Goal: Information Seeking & Learning: Learn about a topic

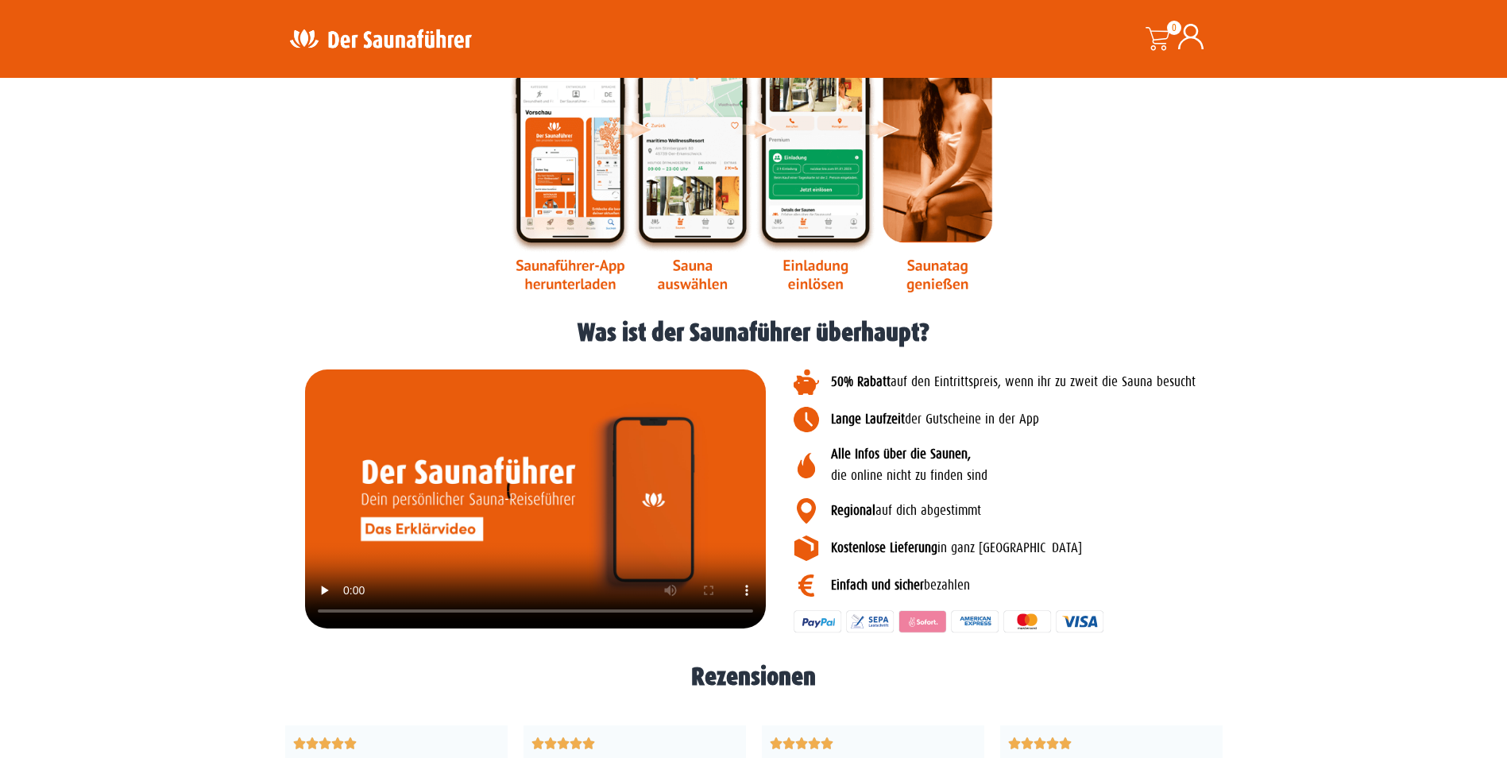
scroll to position [2145, 0]
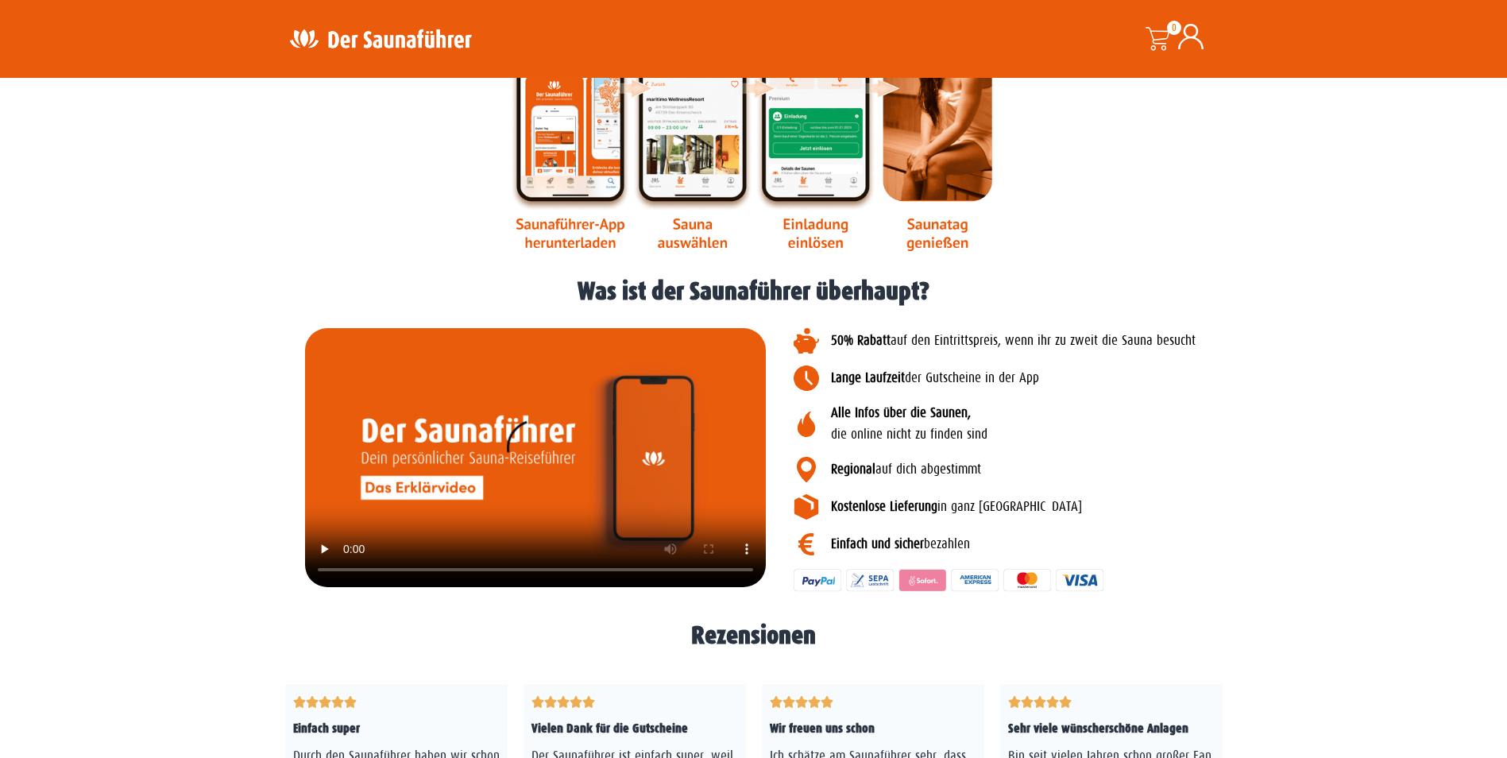
click at [395, 484] on video at bounding box center [535, 457] width 461 height 259
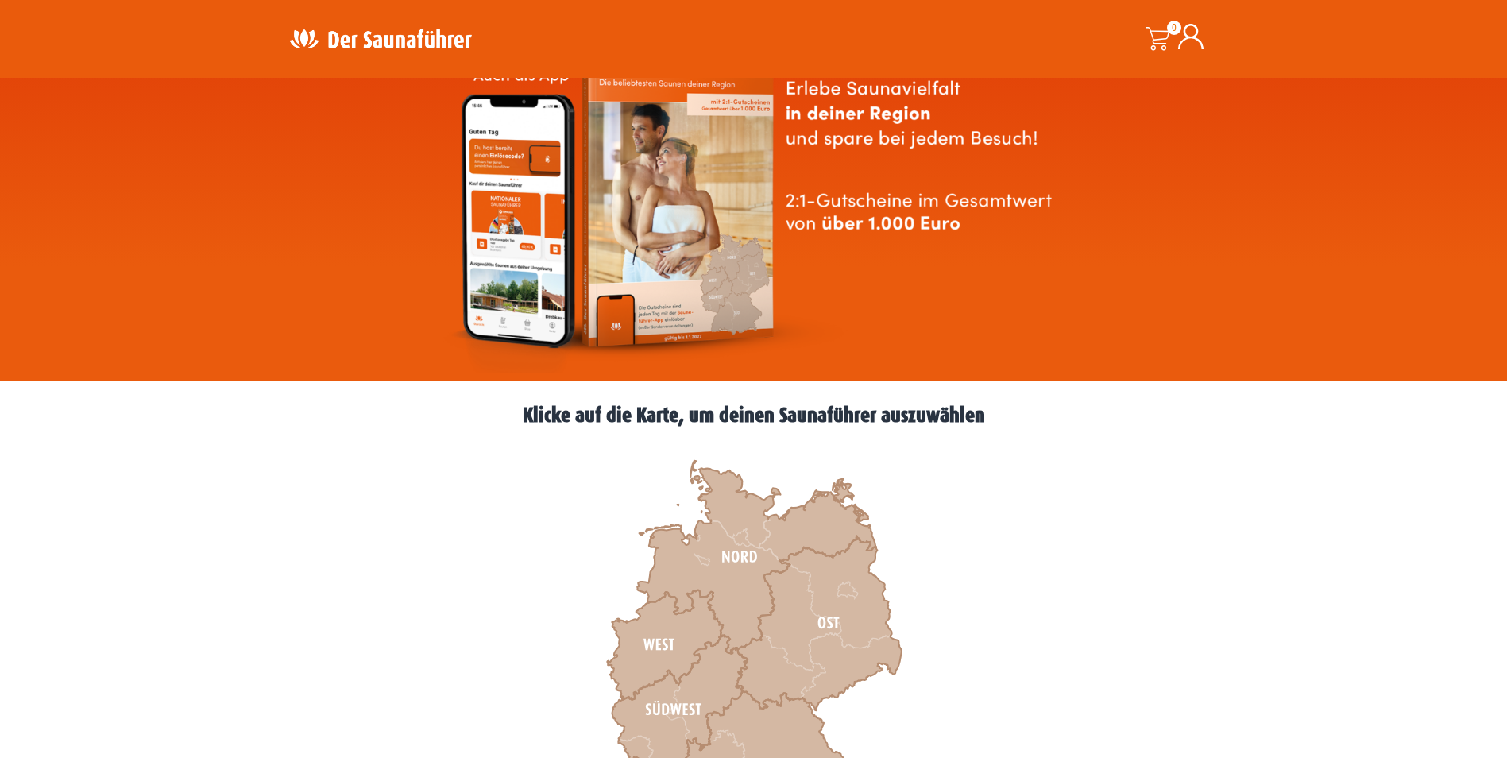
scroll to position [0, 0]
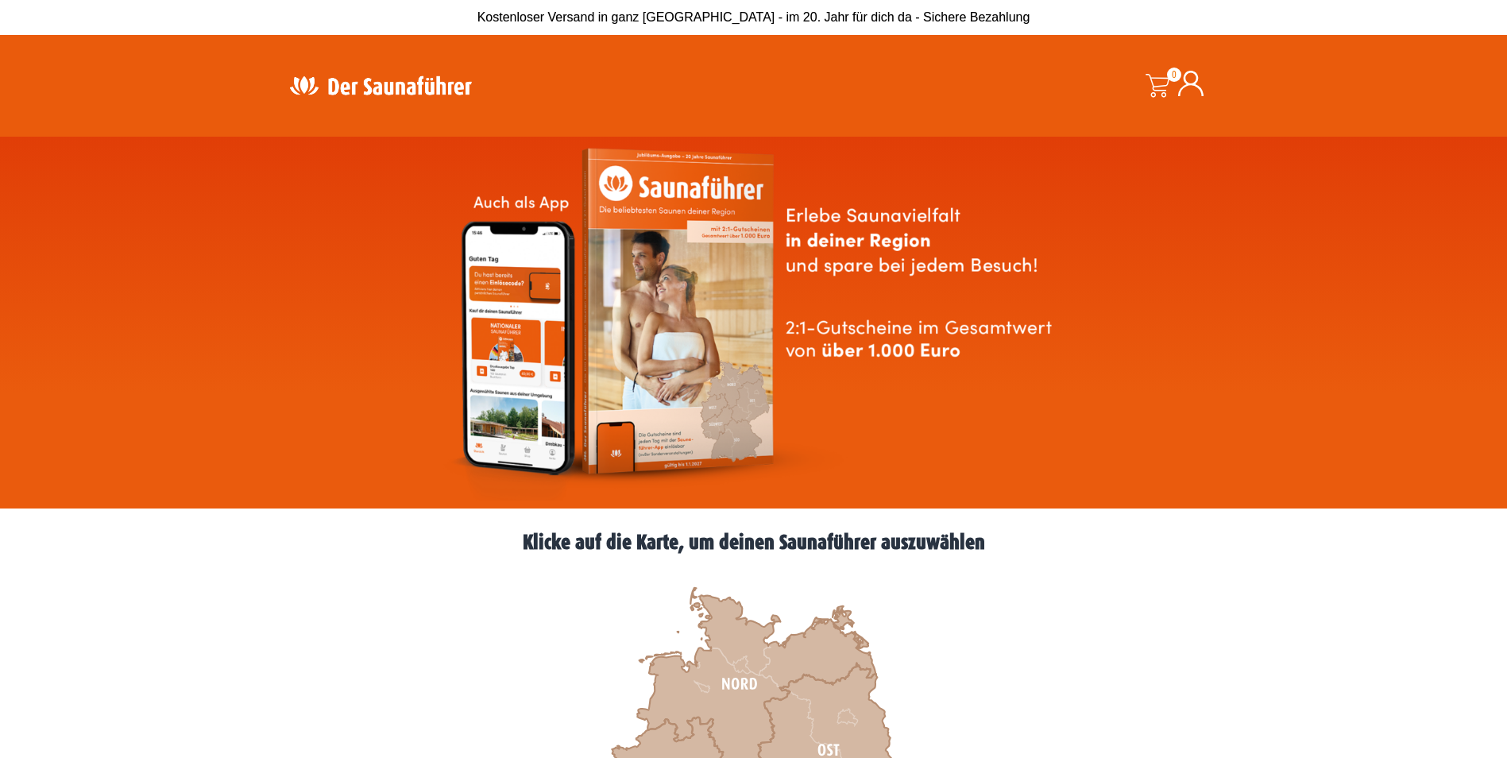
click at [707, 330] on img at bounding box center [753, 323] width 623 height 356
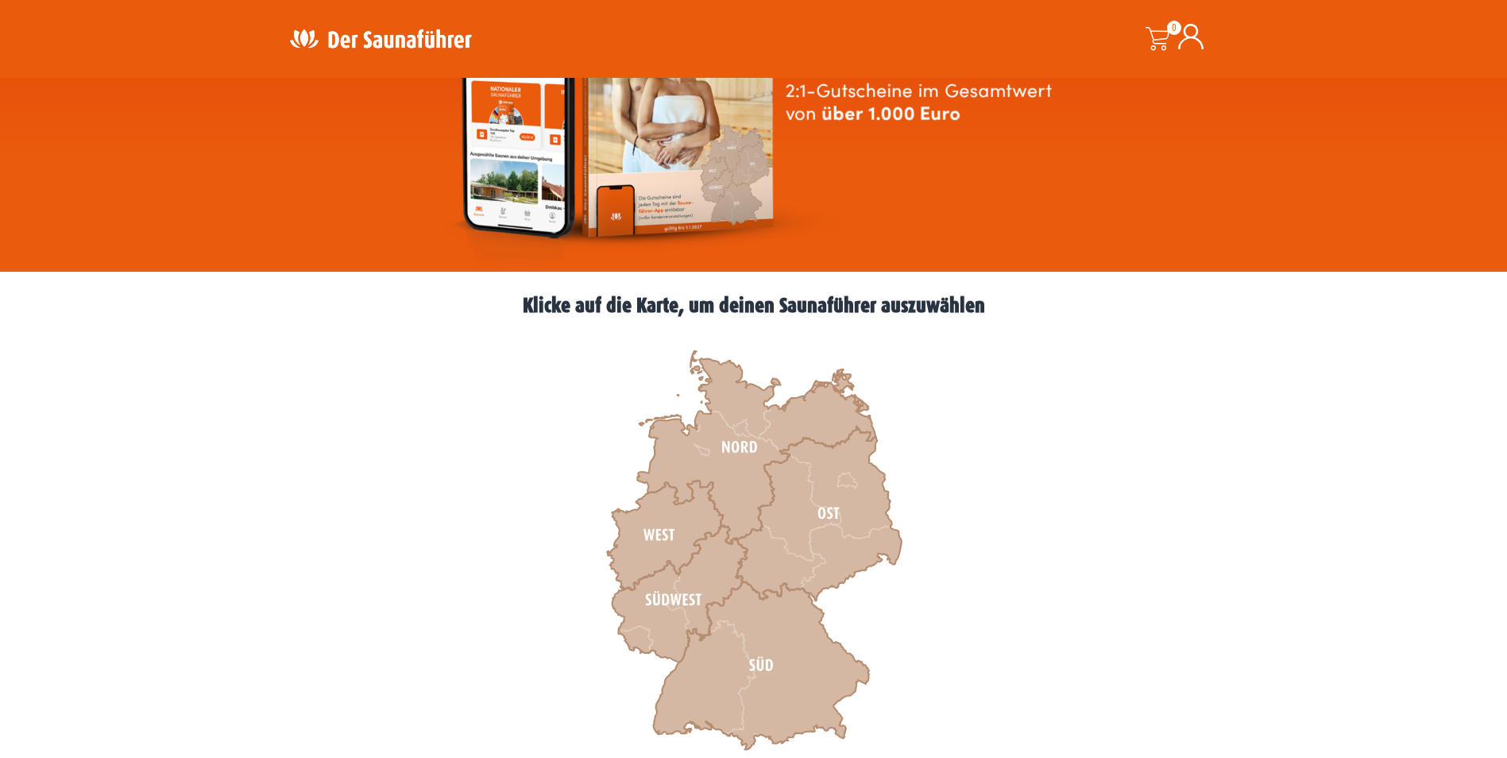
scroll to position [238, 0]
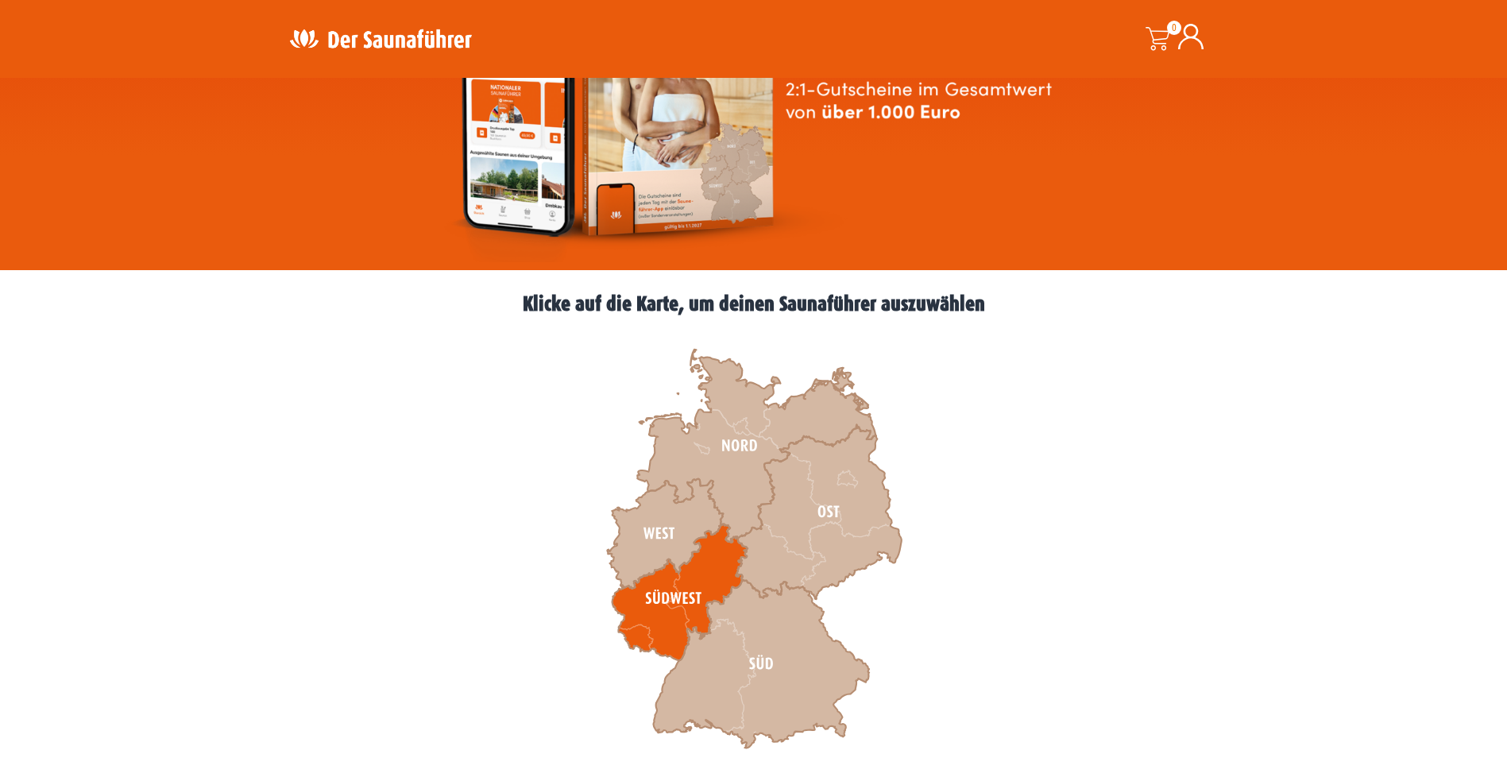
click at [665, 601] on icon at bounding box center [679, 592] width 135 height 137
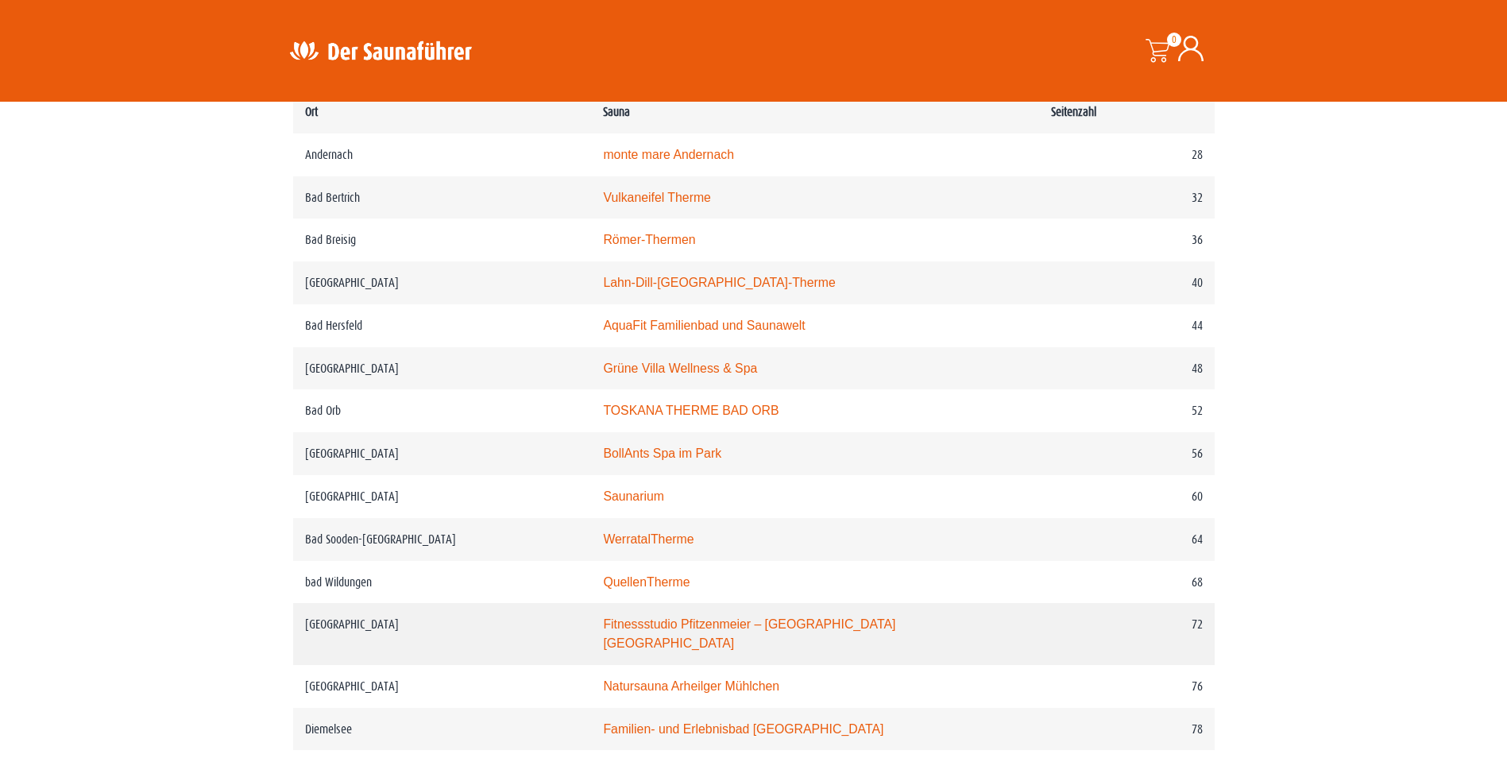
scroll to position [953, 0]
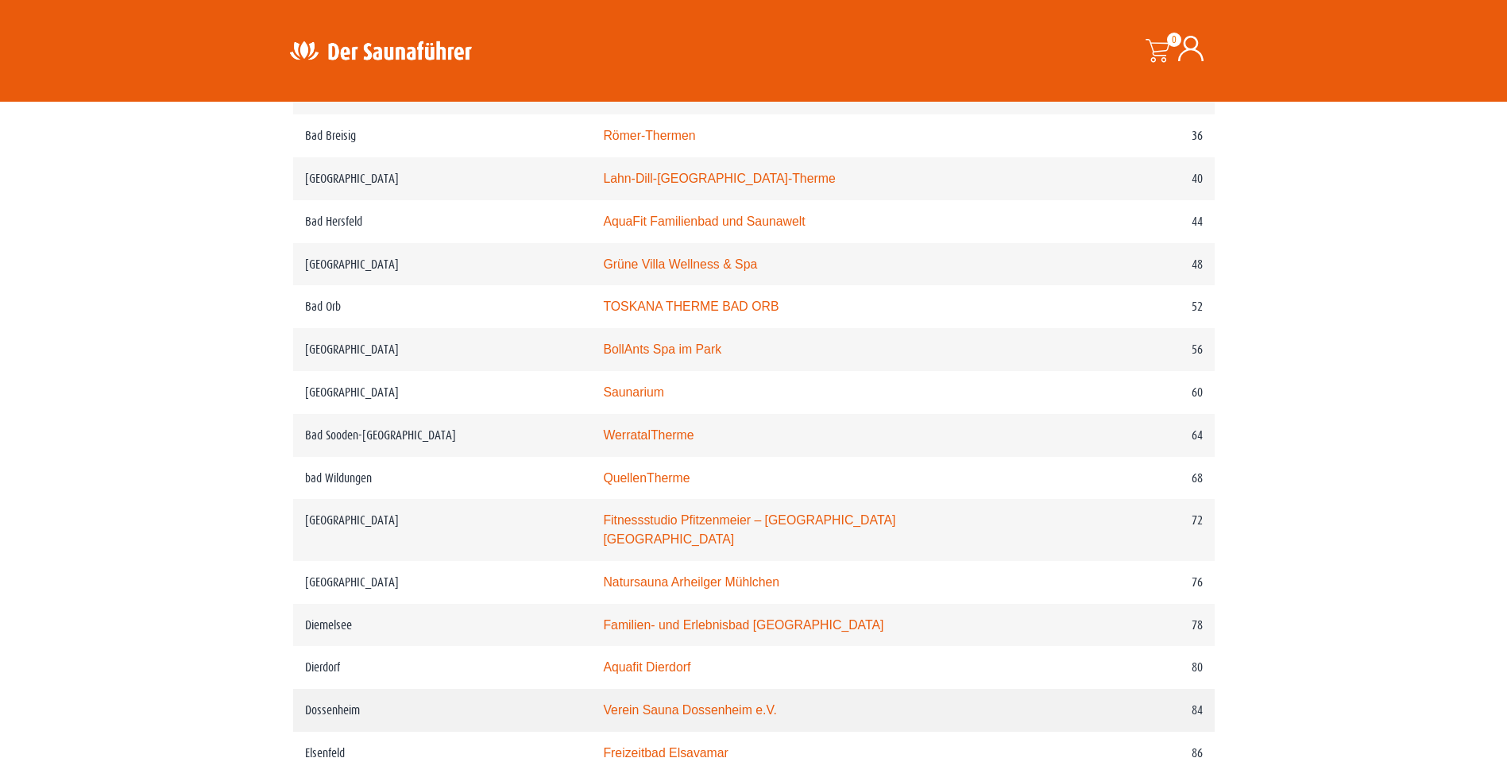
click at [712, 703] on link "Verein Sauna Dossenheim e.V." at bounding box center [690, 710] width 174 height 14
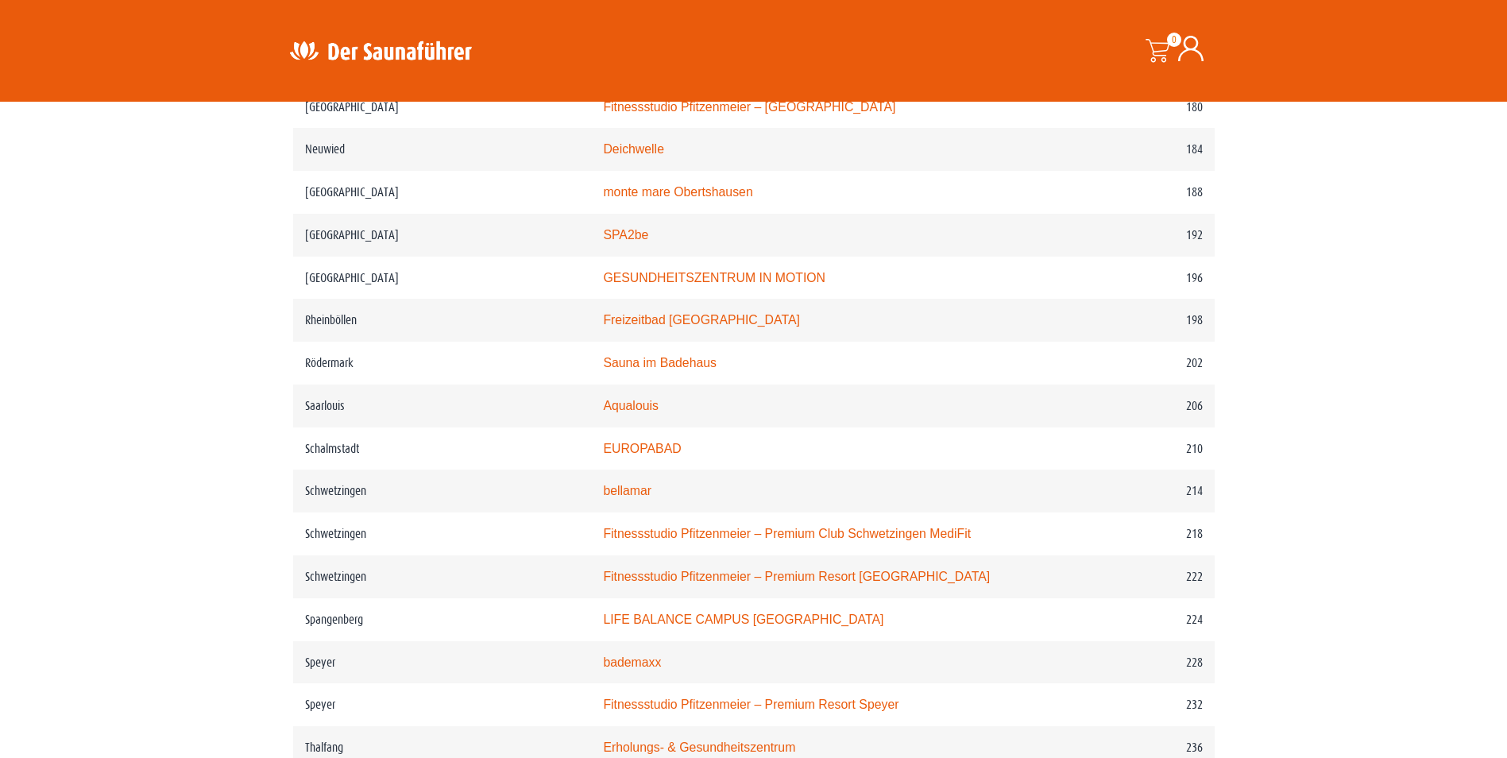
scroll to position [2701, 0]
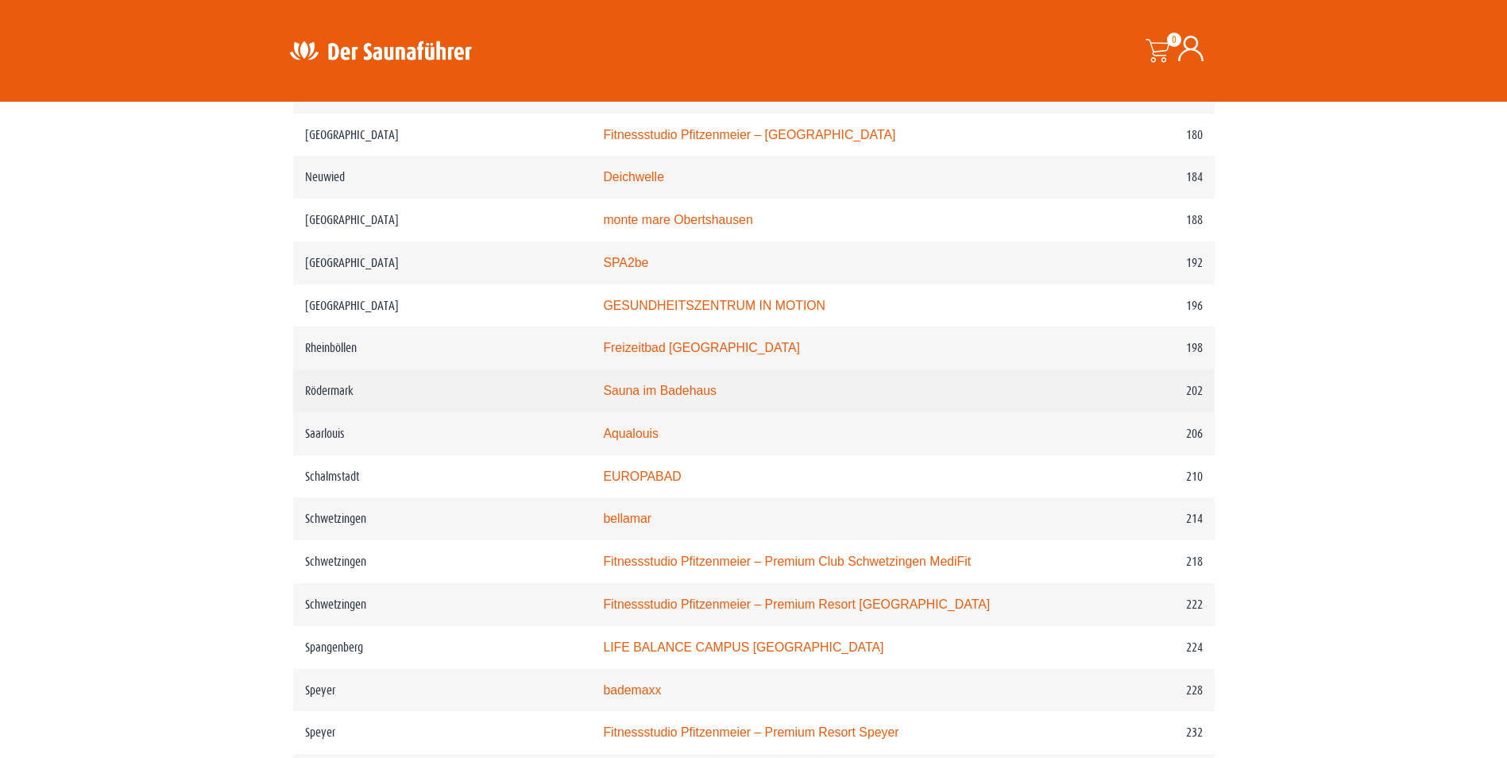
click at [658, 389] on link "Sauna im Badehaus" at bounding box center [660, 391] width 114 height 14
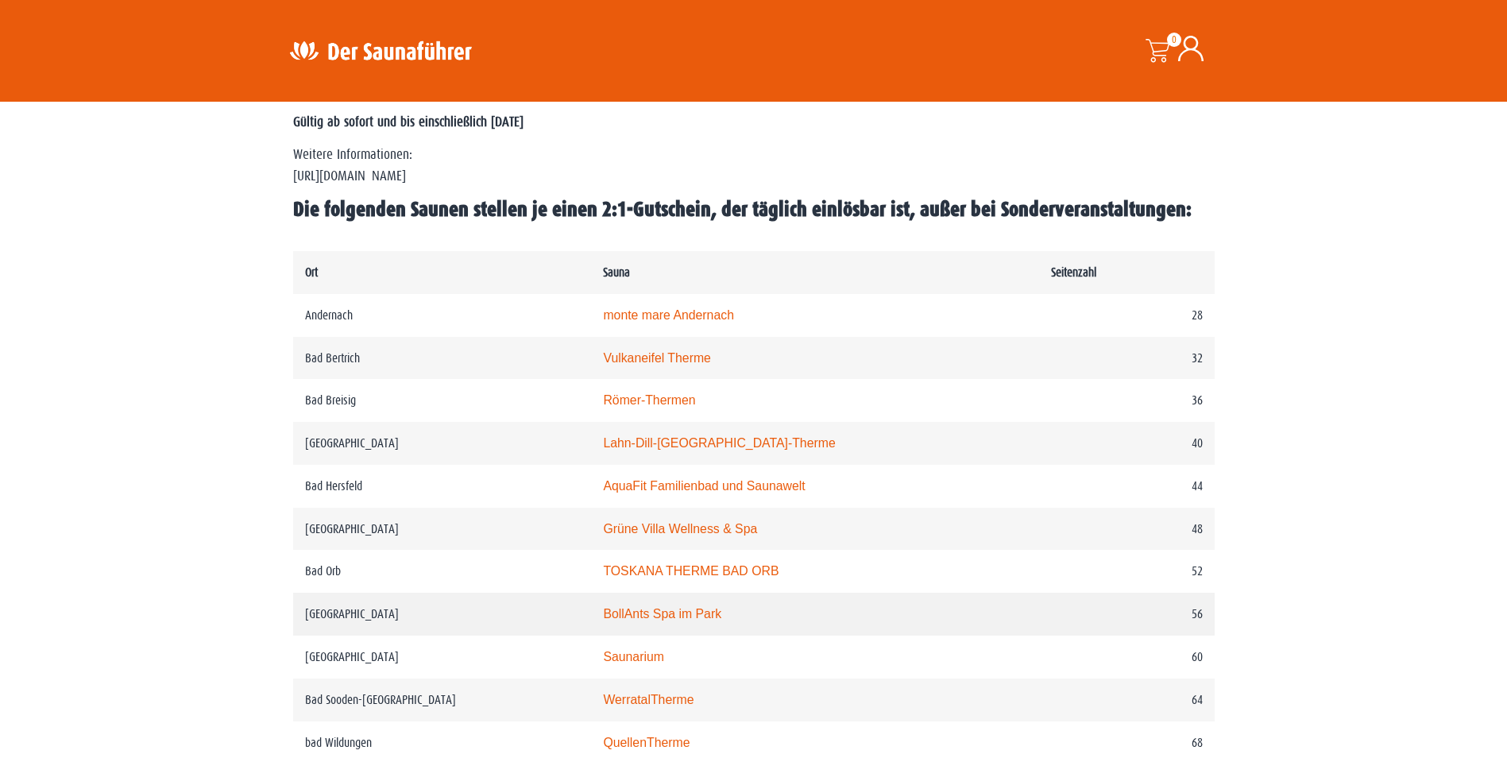
scroll to position [715, 0]
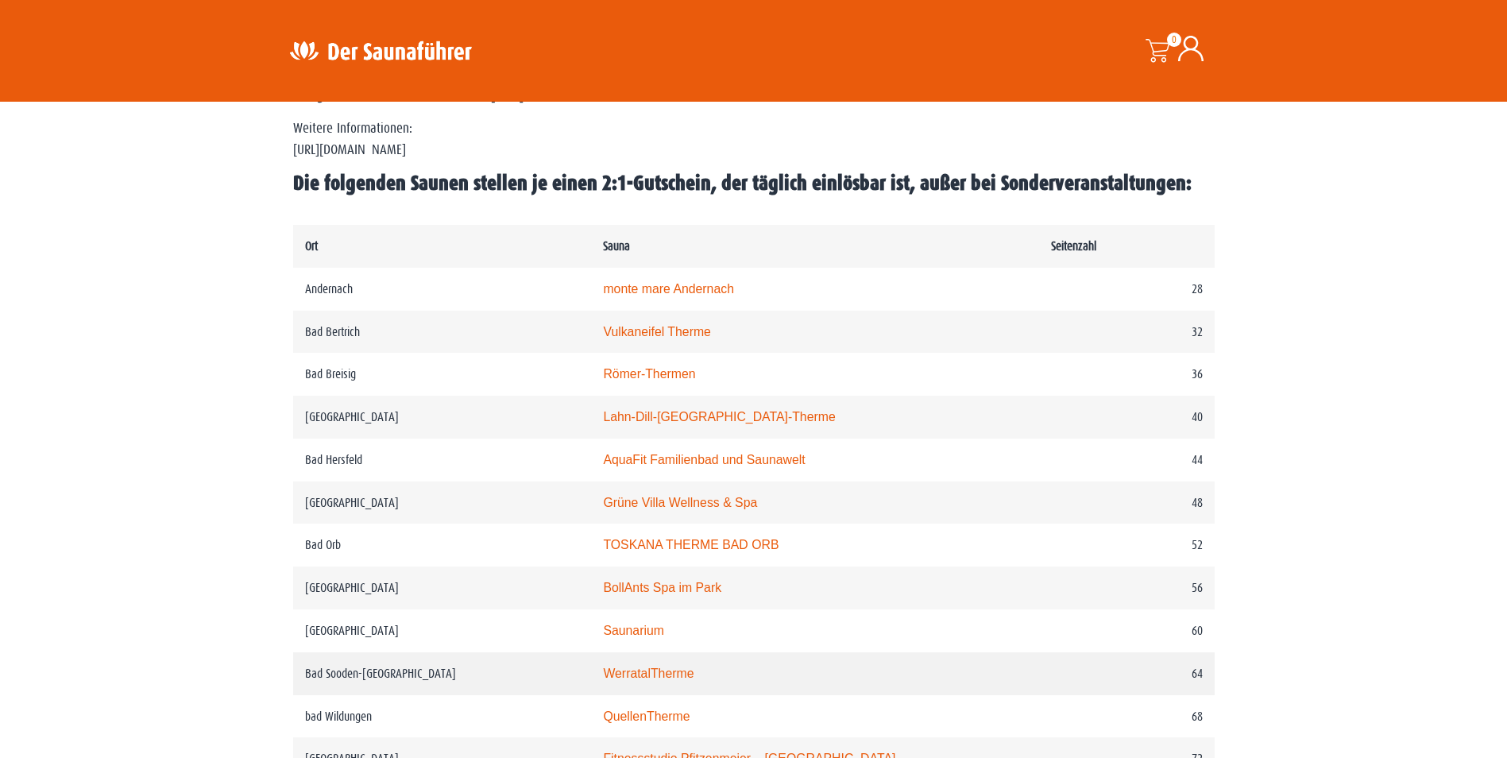
click at [468, 685] on td "Bad Sooden-Allendorf" at bounding box center [442, 673] width 299 height 43
click at [678, 678] on link "WerratalTherme" at bounding box center [648, 673] width 91 height 14
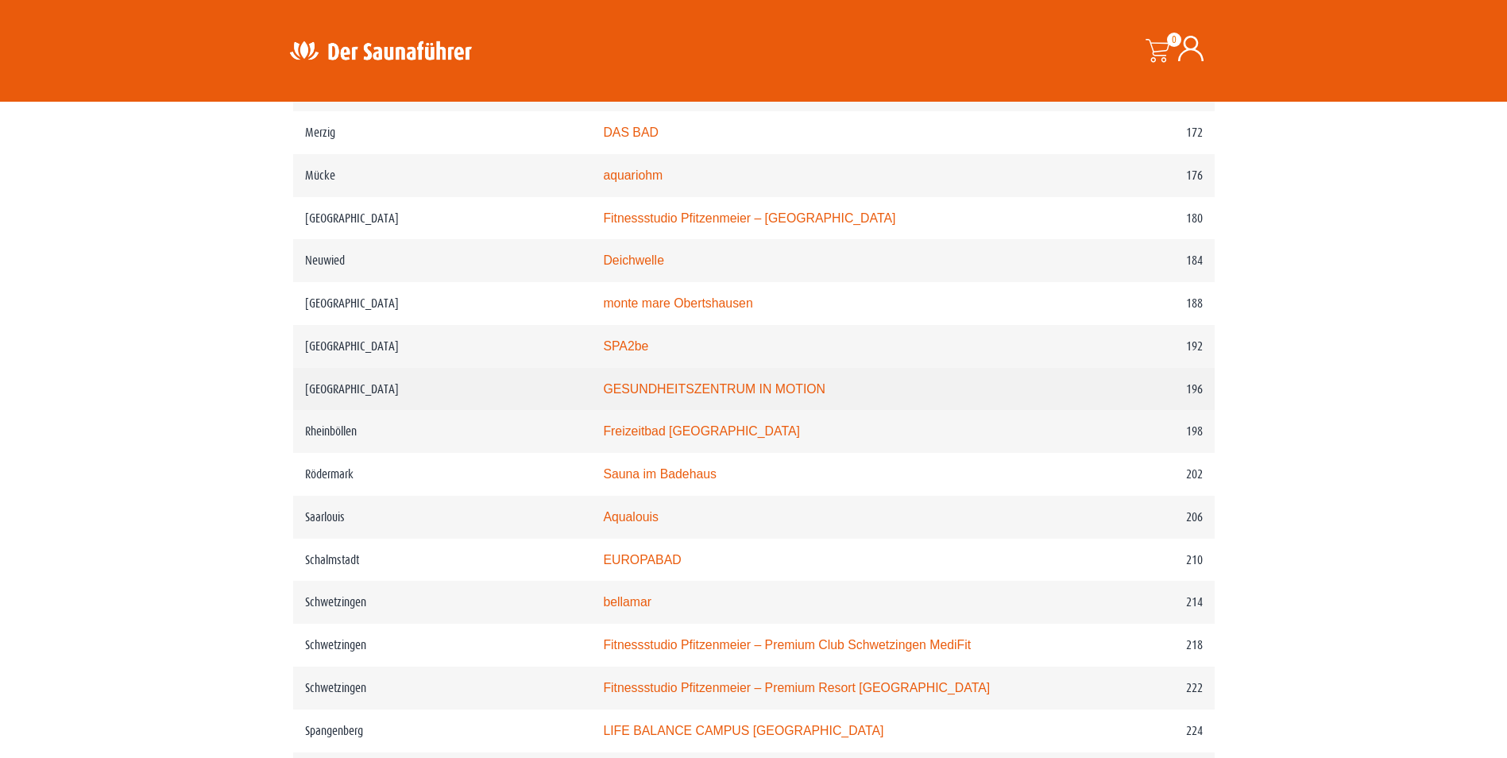
scroll to position [2621, 0]
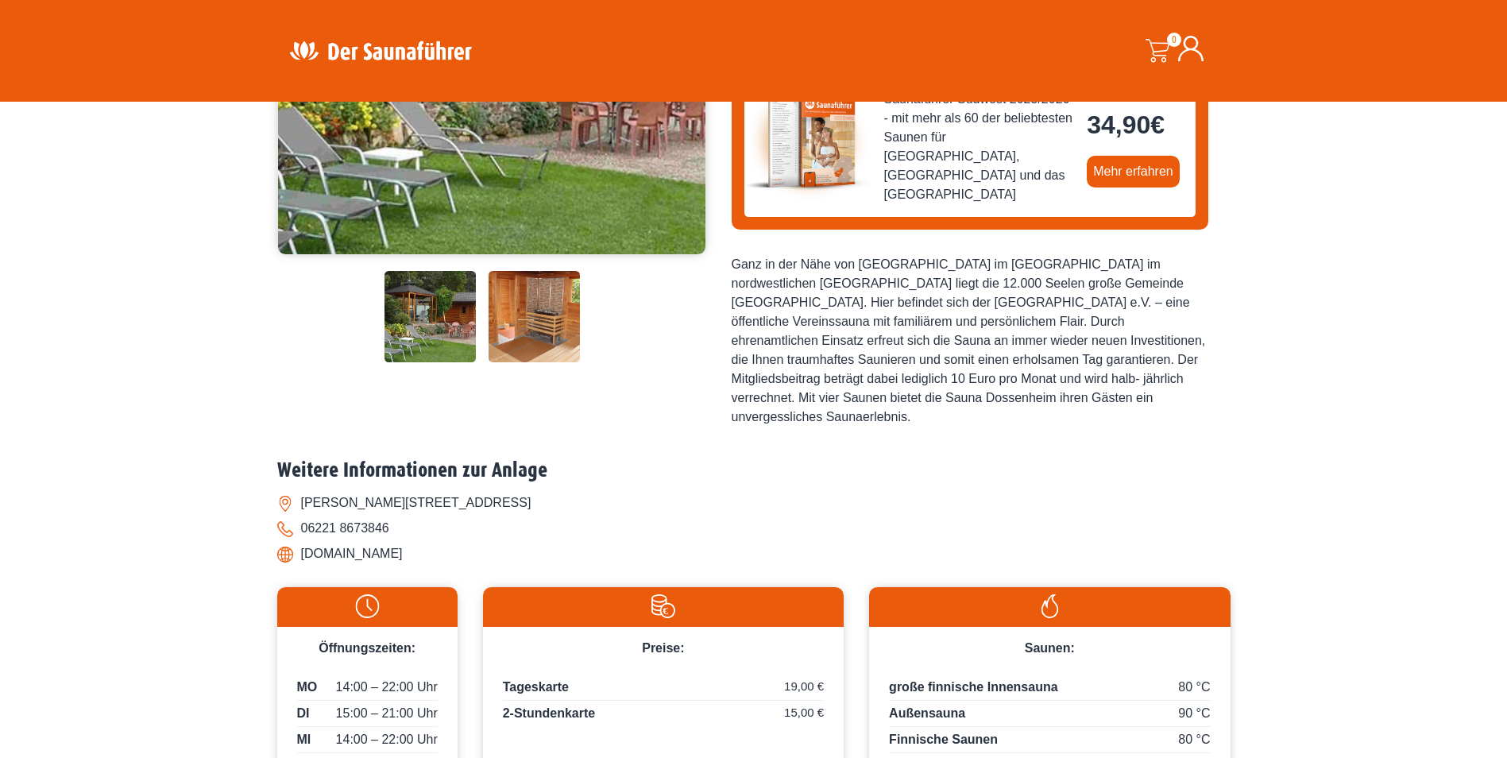
scroll to position [318, 0]
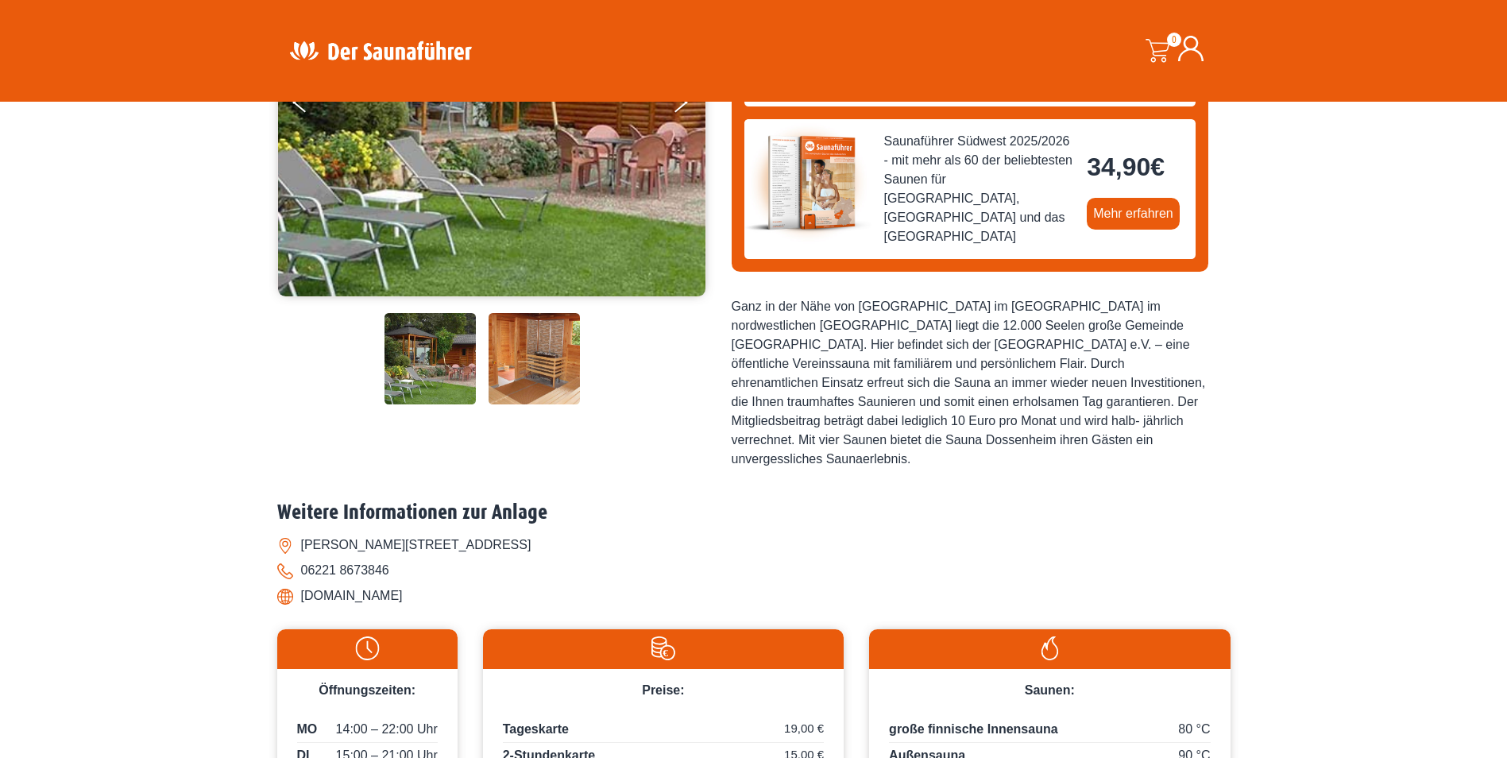
click at [282, 583] on li "sauna-dossenheim.de" at bounding box center [753, 595] width 953 height 25
click at [358, 583] on li "sauna-dossenheim.de" at bounding box center [753, 595] width 953 height 25
click at [288, 583] on li "sauna-dossenheim.de" at bounding box center [753, 595] width 953 height 25
click at [287, 583] on li "sauna-dossenheim.de" at bounding box center [753, 595] width 953 height 25
click at [742, 532] on li "Gerhard-Hauptmann-Str. 14b, 69221 Dossenheim" at bounding box center [753, 544] width 953 height 25
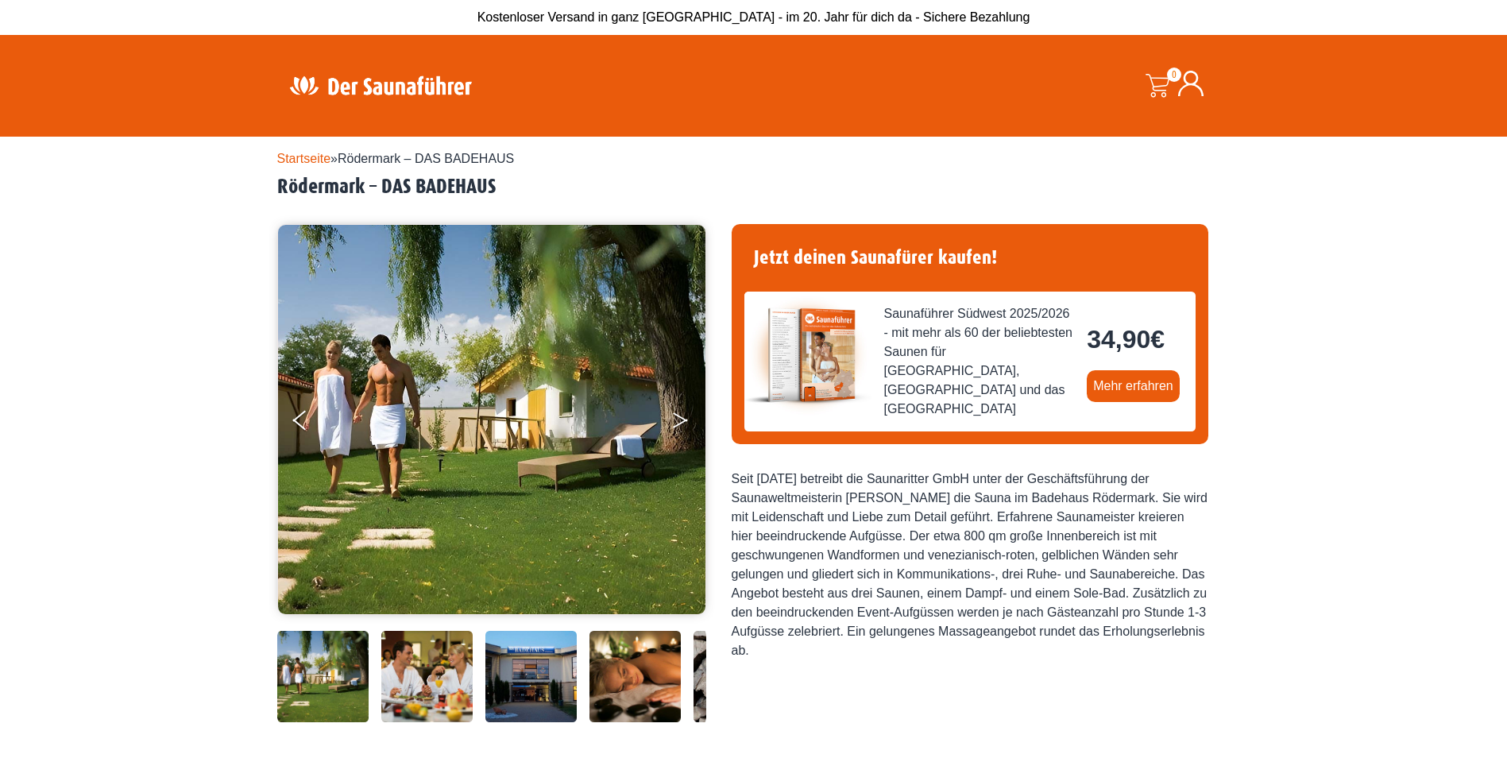
click at [678, 415] on button "Next" at bounding box center [691, 423] width 40 height 40
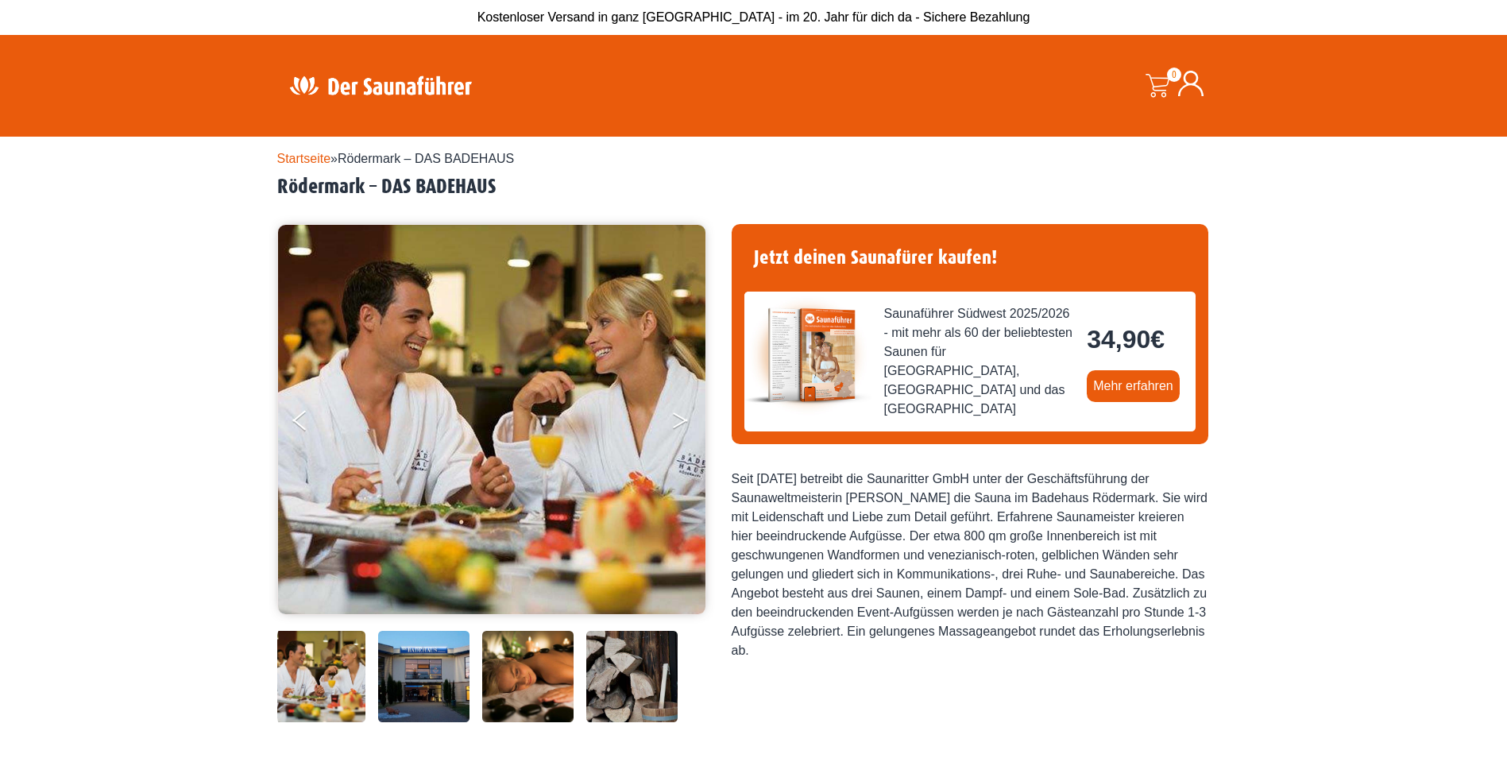
click at [675, 407] on button "Next" at bounding box center [691, 423] width 40 height 40
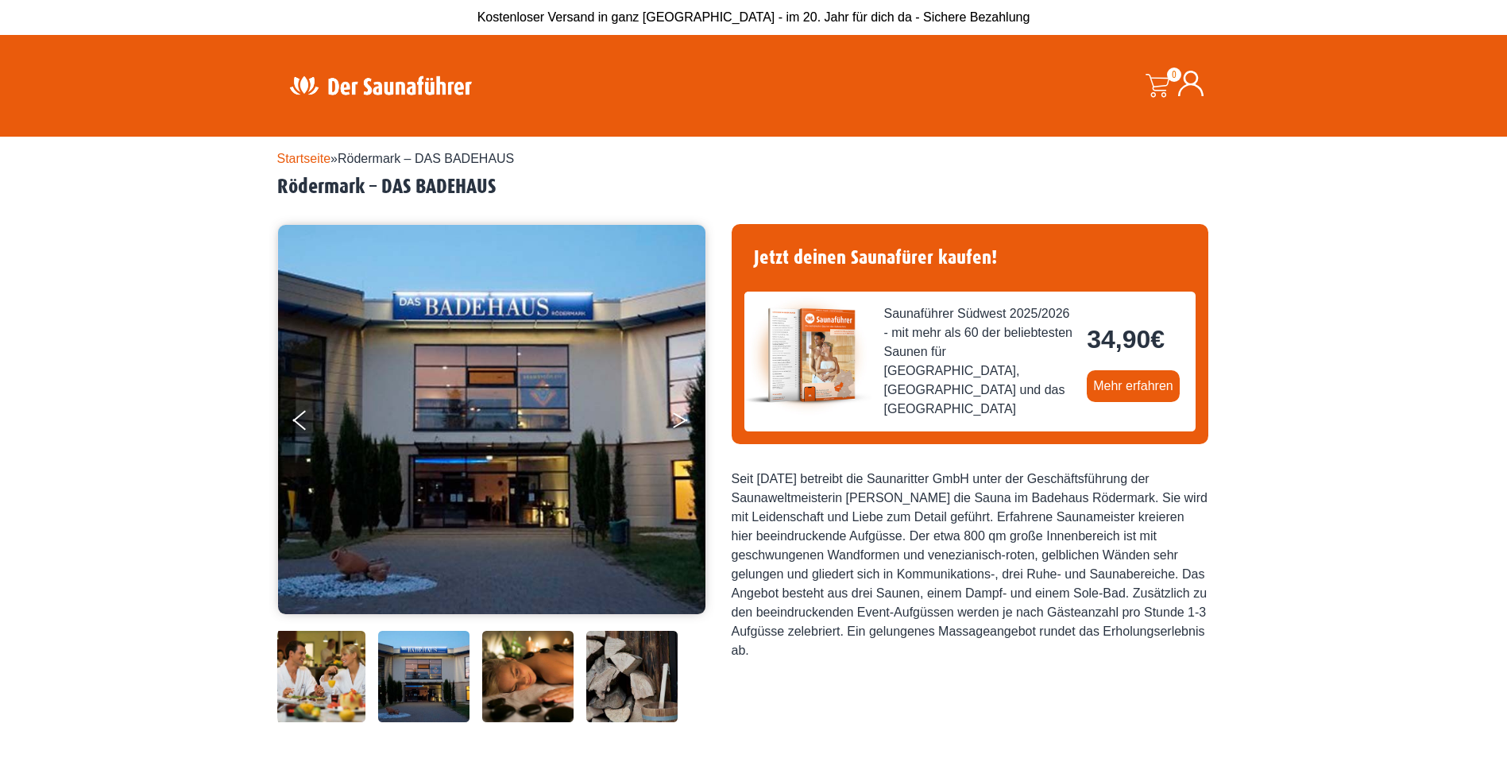
click at [674, 403] on button "Next" at bounding box center [691, 423] width 40 height 40
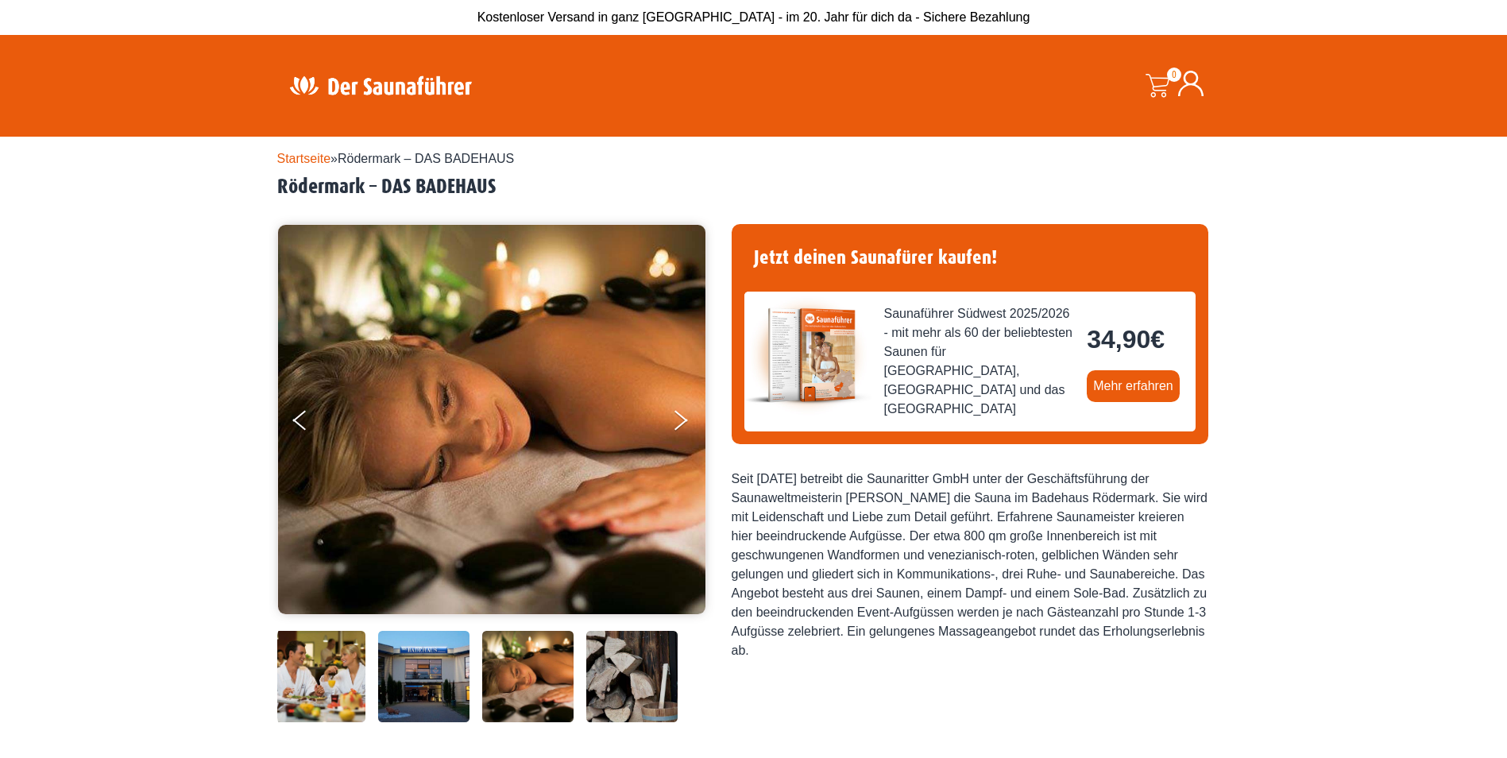
click at [674, 402] on img at bounding box center [491, 419] width 427 height 403
click at [678, 413] on button "Next" at bounding box center [691, 423] width 40 height 40
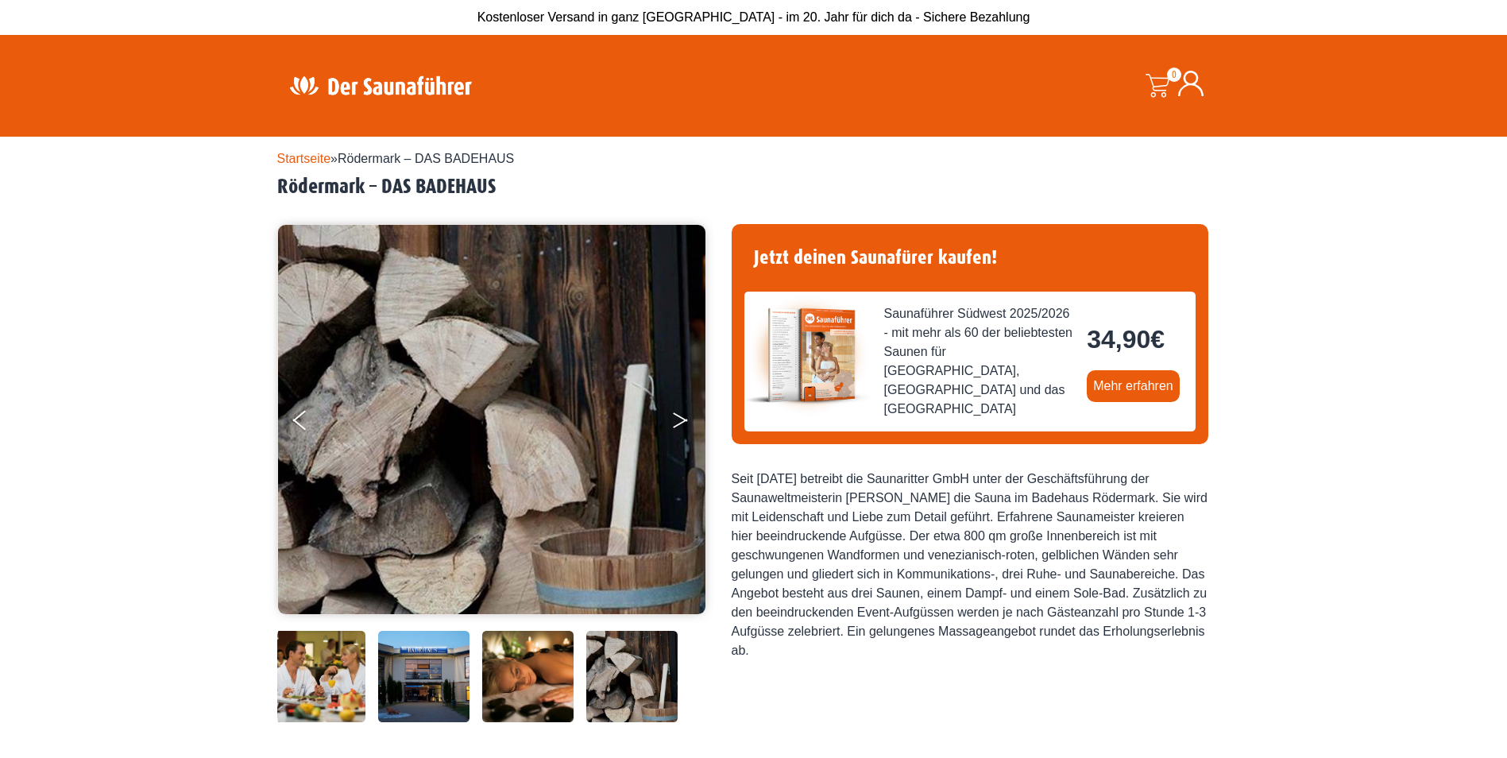
click at [678, 414] on button "Next" at bounding box center [691, 423] width 40 height 40
click at [676, 418] on button "Next" at bounding box center [691, 423] width 40 height 40
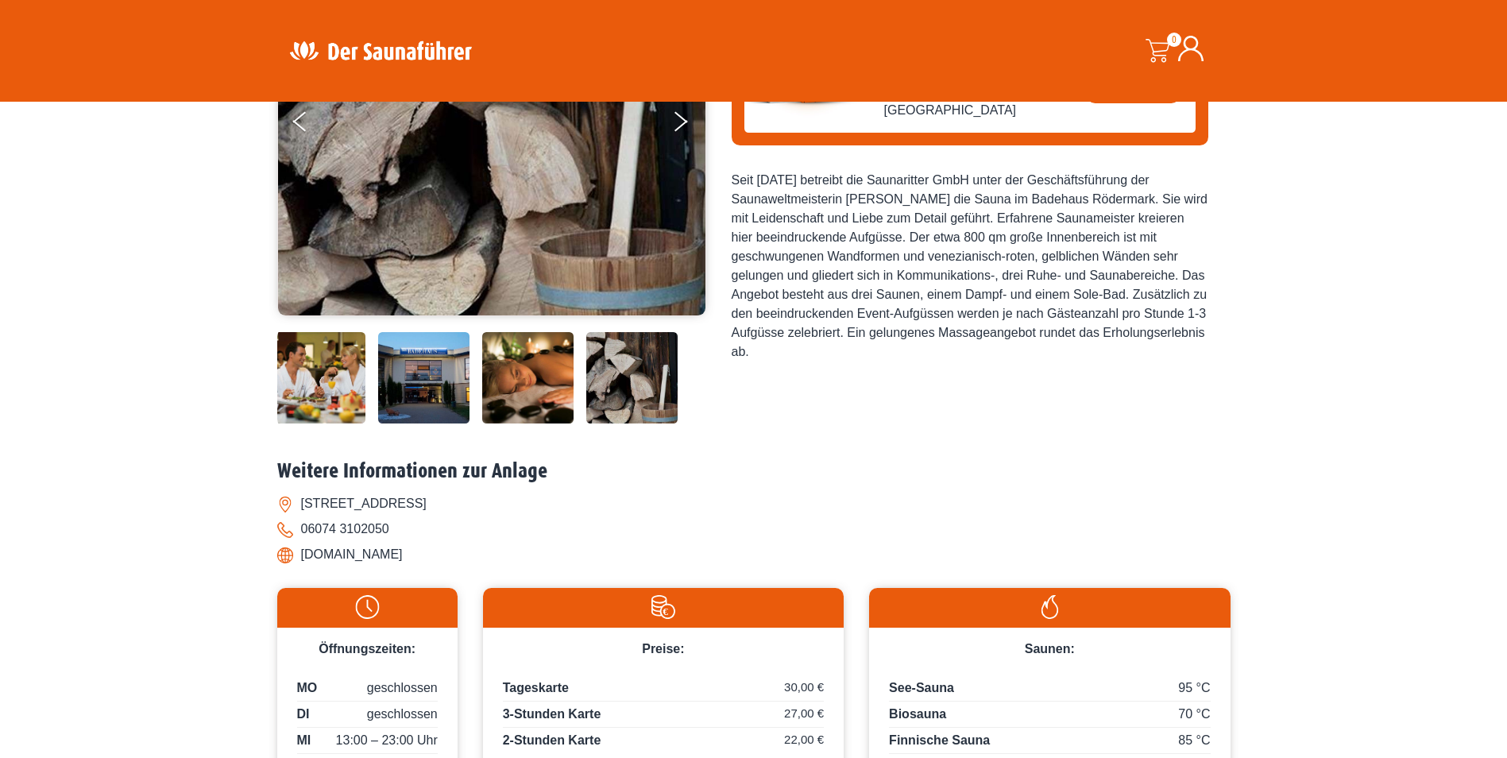
scroll to position [209, 0]
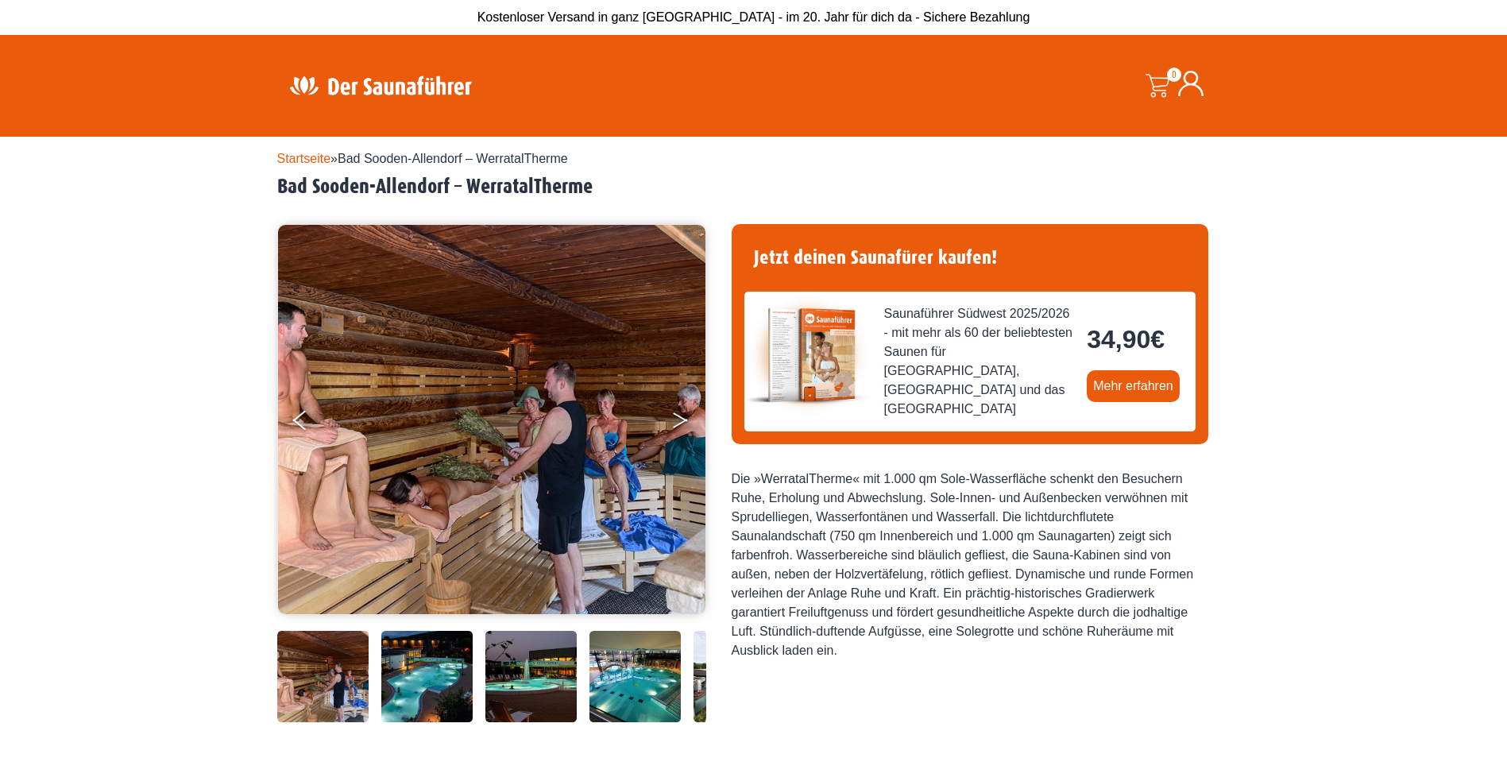
click at [679, 420] on button "Next" at bounding box center [691, 423] width 40 height 40
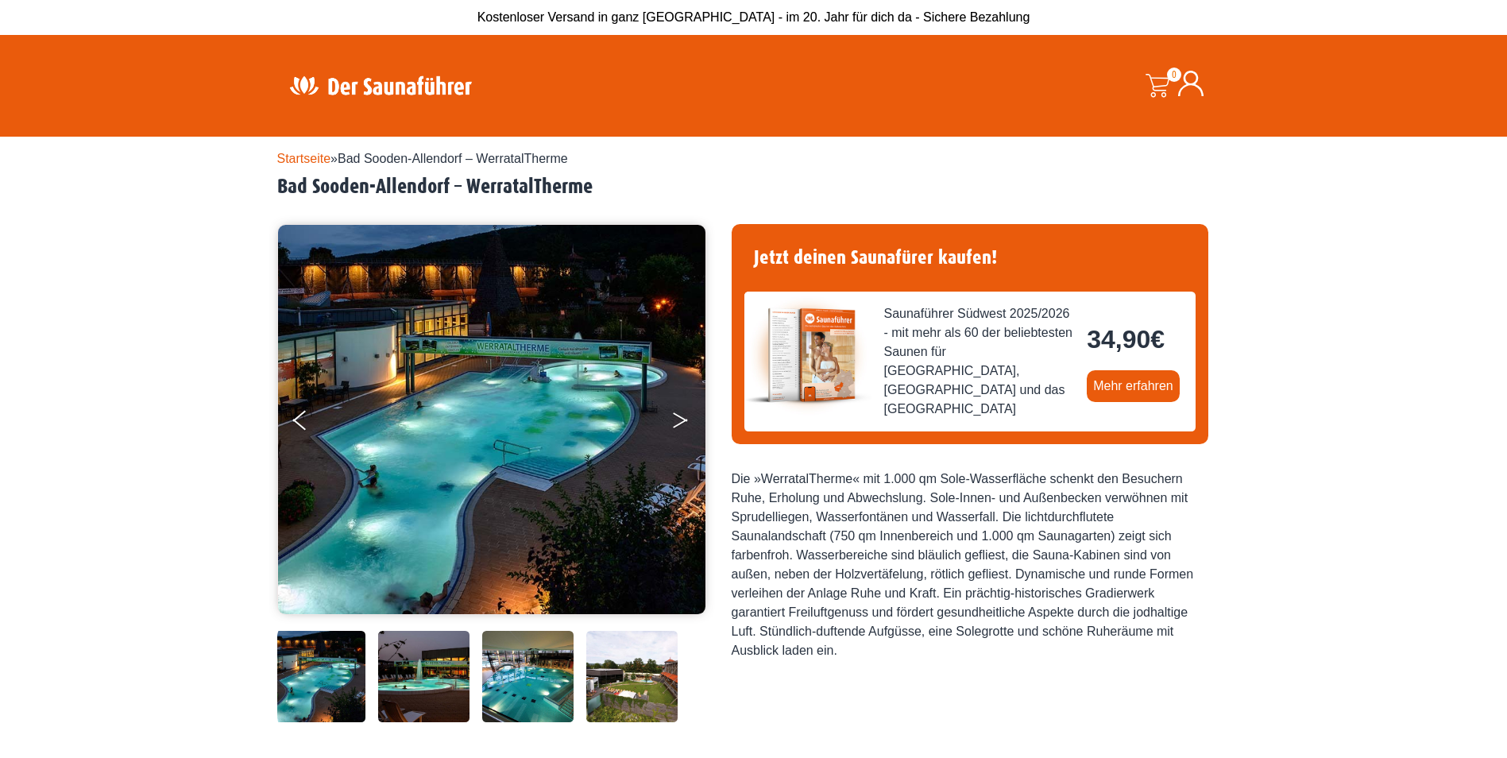
click at [675, 418] on button "Next" at bounding box center [691, 423] width 40 height 40
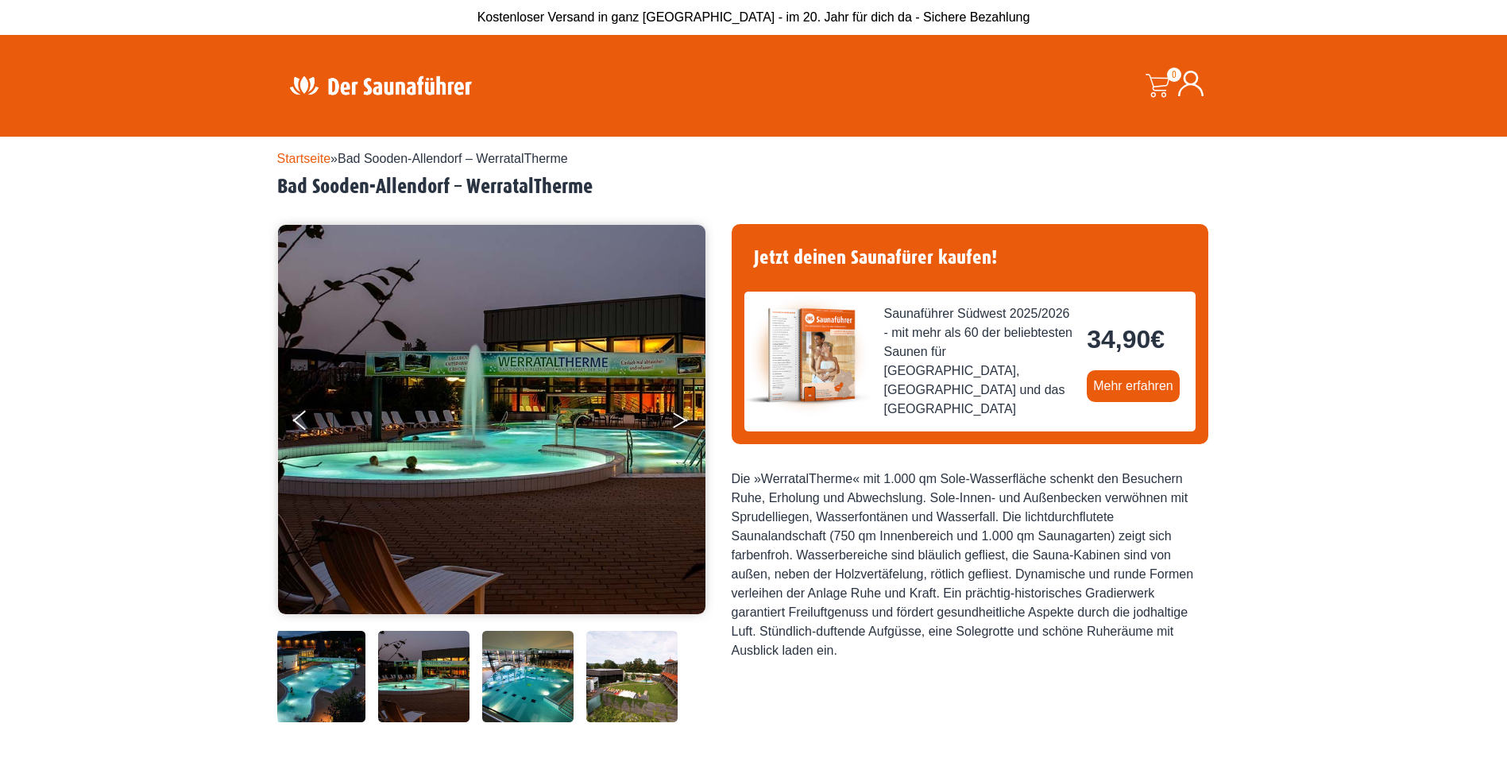
click at [675, 418] on button "Next" at bounding box center [691, 423] width 40 height 40
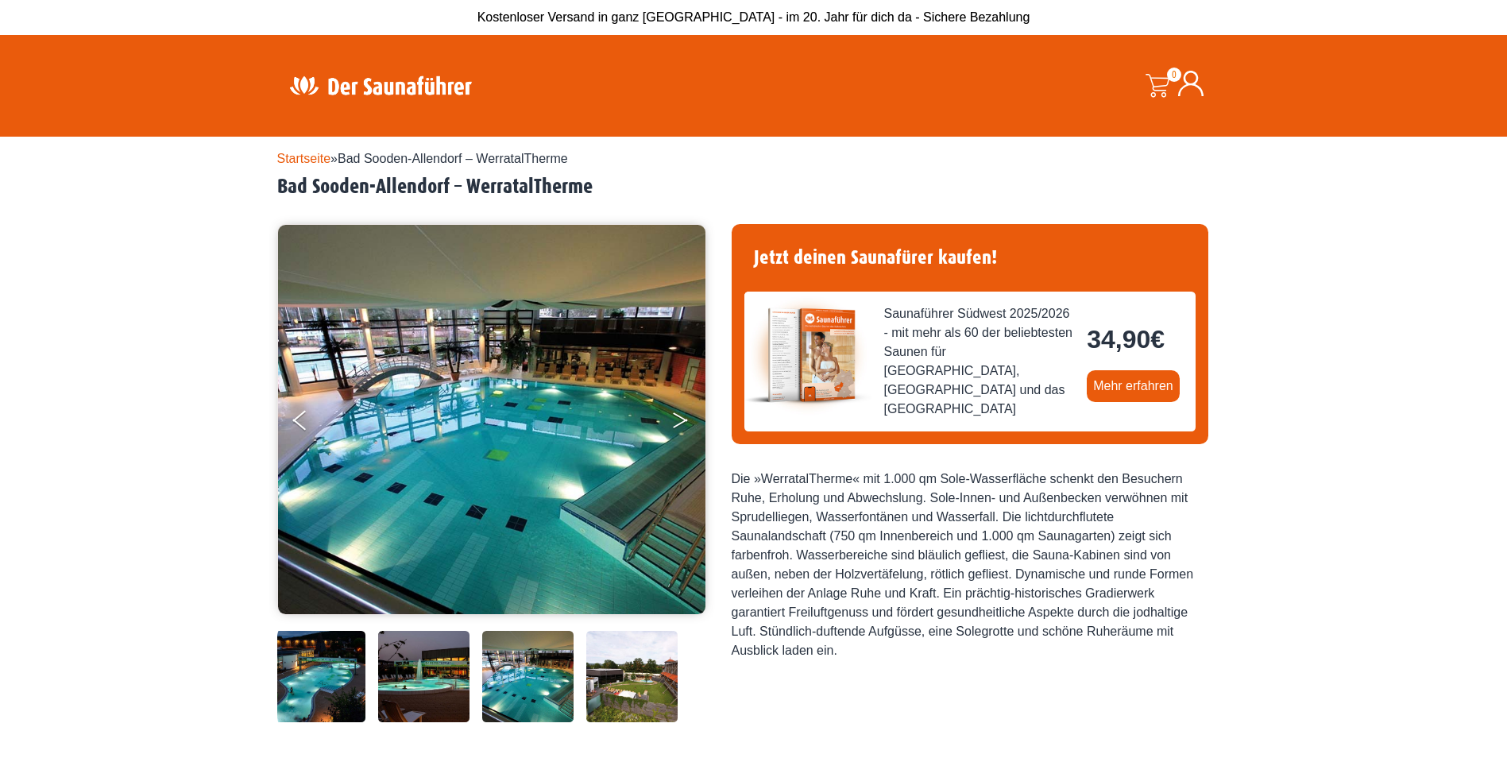
click at [674, 418] on button "Next" at bounding box center [691, 423] width 40 height 40
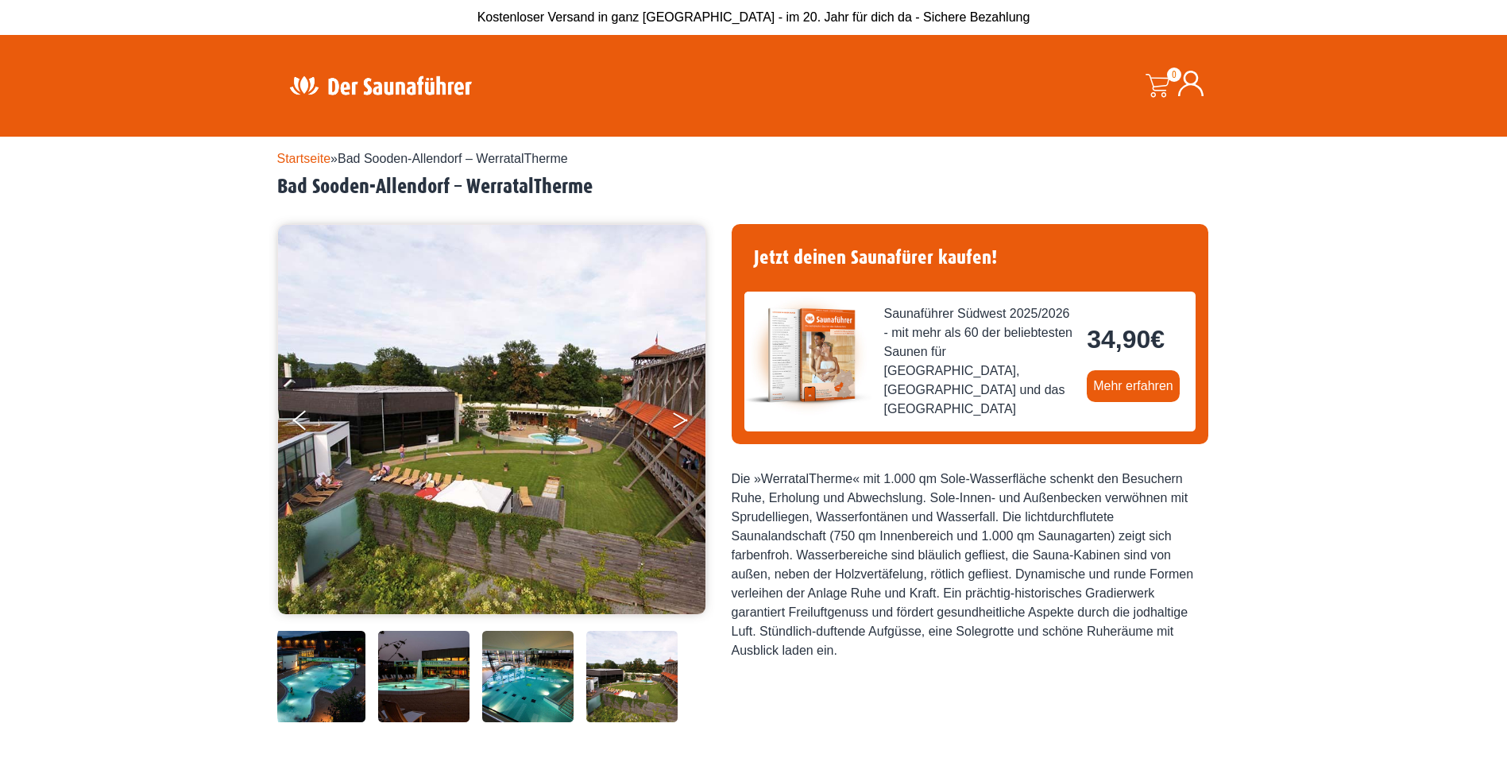
click at [680, 424] on icon "Next" at bounding box center [680, 424] width 14 height 10
click at [676, 420] on button "Next" at bounding box center [691, 423] width 40 height 40
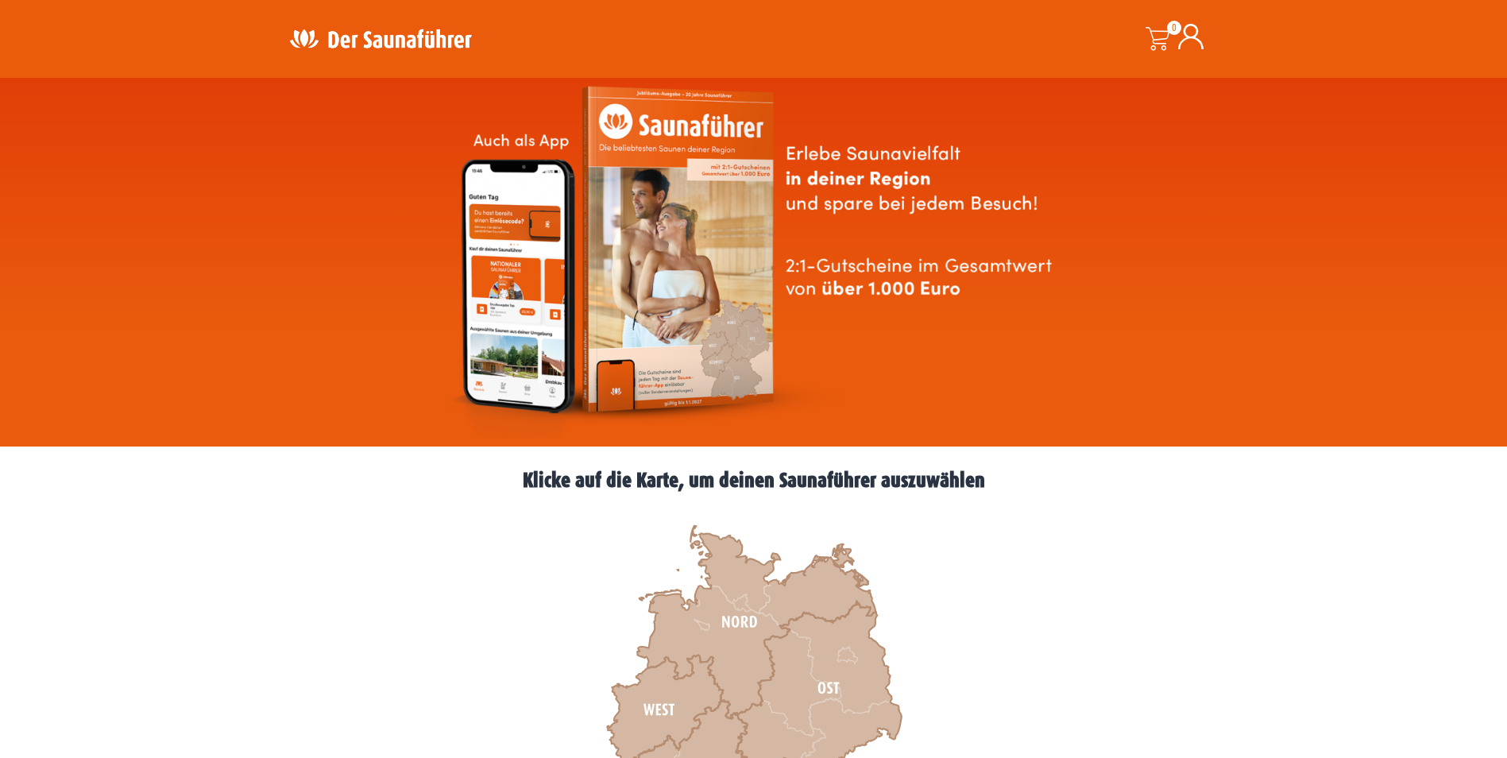
scroll to position [318, 0]
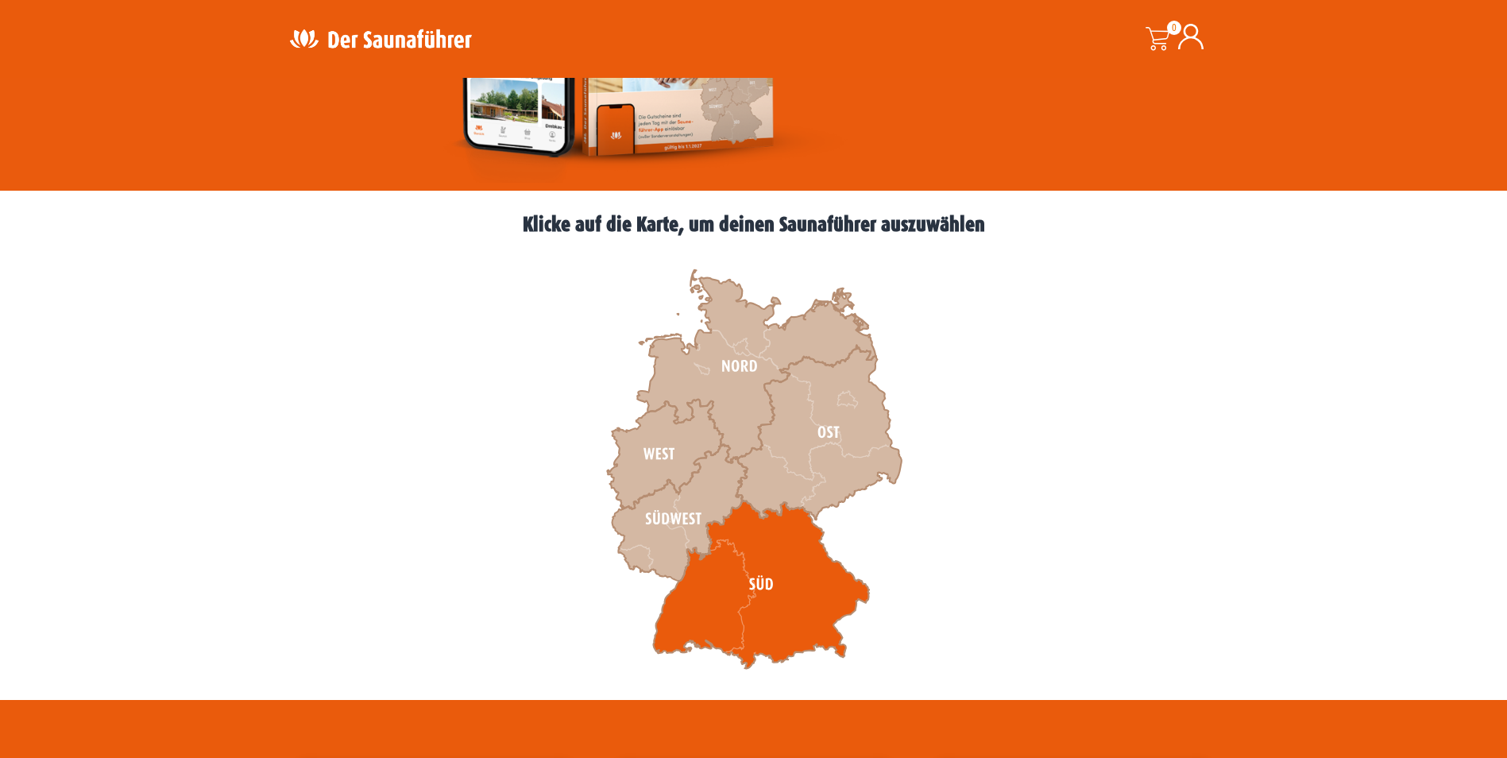
click at [744, 579] on icon at bounding box center [761, 584] width 216 height 168
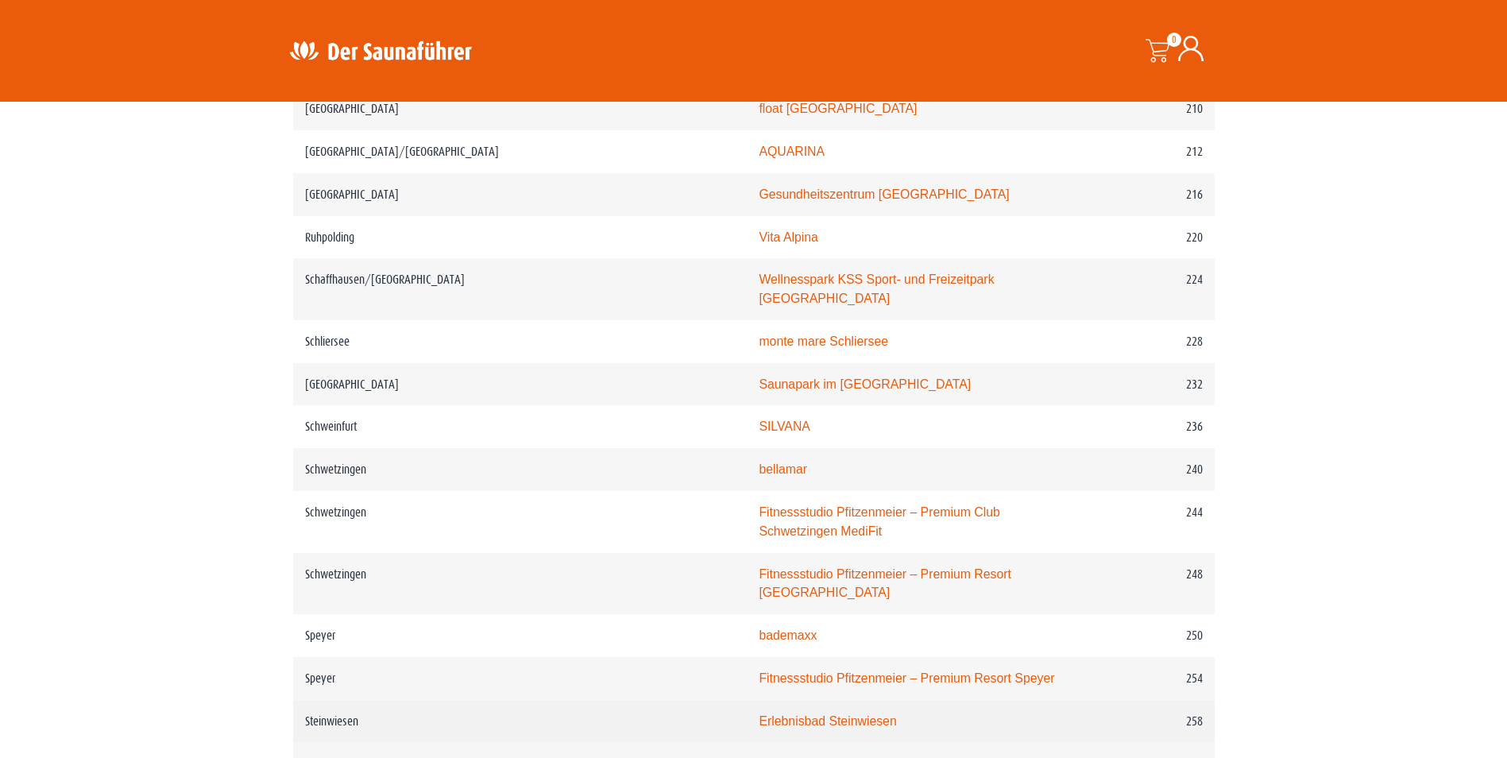
scroll to position [2939, 0]
